Goal: Transaction & Acquisition: Subscribe to service/newsletter

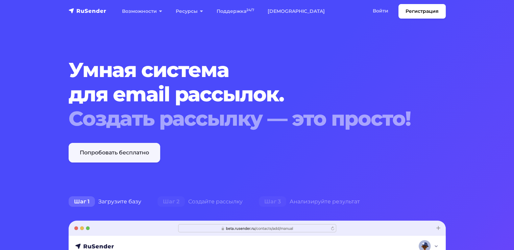
click at [108, 155] on link "Попробовать бесплатно" at bounding box center [115, 153] width 92 height 20
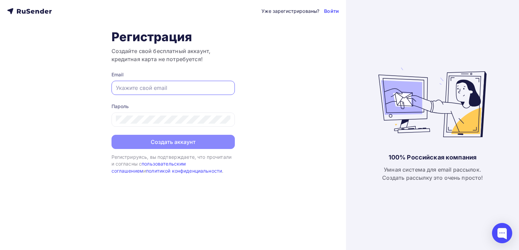
click at [162, 87] on input "text" at bounding box center [173, 88] width 114 height 8
type input "[EMAIL_ADDRESS][DOMAIN_NAME]"
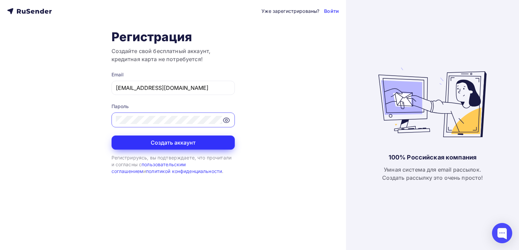
click at [181, 143] on button "Создать аккаунт" at bounding box center [172, 142] width 123 height 14
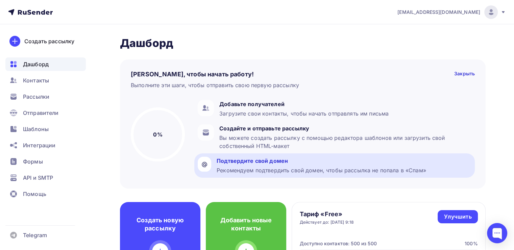
click at [316, 164] on div "Подтвердите свой домен" at bounding box center [320, 161] width 209 height 8
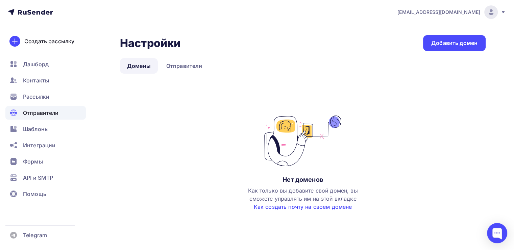
click at [275, 205] on link "Как создать почту на своем домене" at bounding box center [303, 206] width 98 height 7
click at [44, 98] on span "Рассылки" at bounding box center [36, 97] width 26 height 8
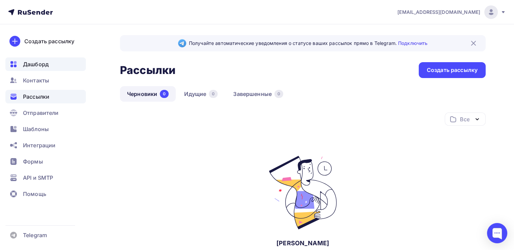
click at [48, 67] on span "Дашборд" at bounding box center [36, 64] width 26 height 8
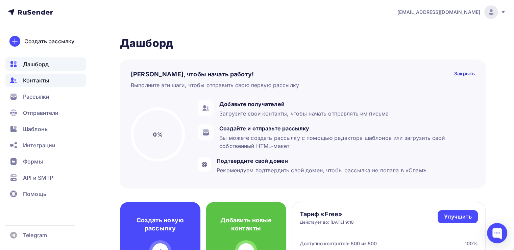
click at [46, 80] on span "Контакты" at bounding box center [36, 80] width 26 height 8
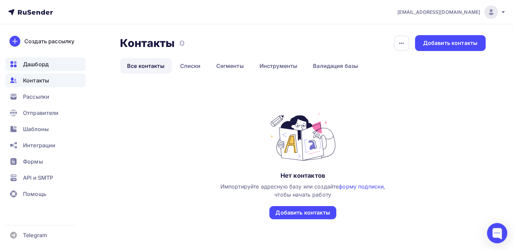
click at [47, 67] on span "Дашборд" at bounding box center [36, 64] width 26 height 8
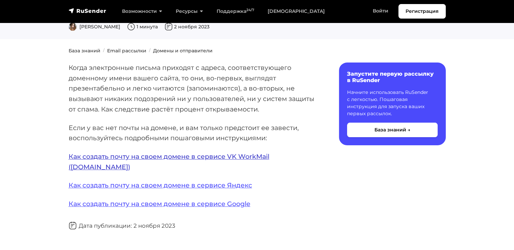
scroll to position [68, 0]
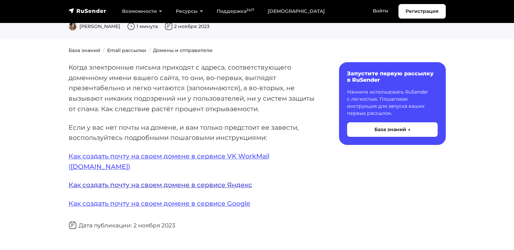
click at [154, 181] on link "Как создать почту на своем домене в сервисе Яндекс" at bounding box center [160, 185] width 183 height 8
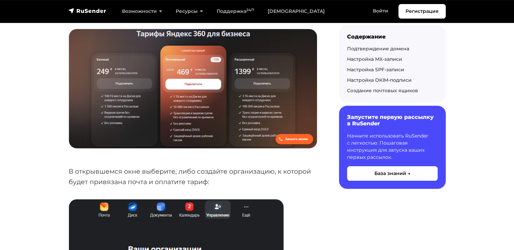
scroll to position [135, 0]
